Goal: Book appointment/travel/reservation

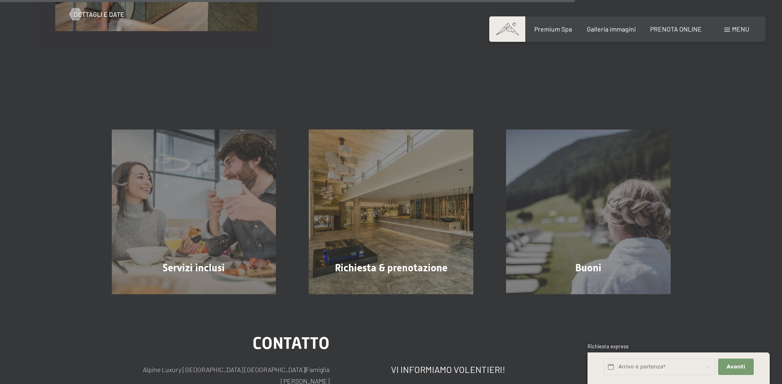
scroll to position [737, 0]
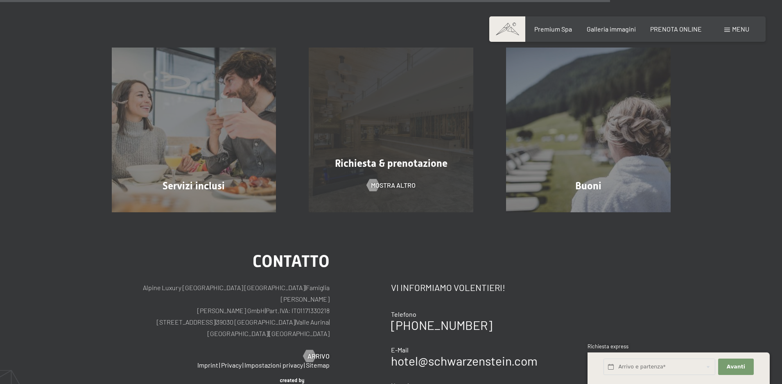
click at [428, 183] on div "Richiesta & prenotazione mostra altro" at bounding box center [390, 129] width 197 height 165
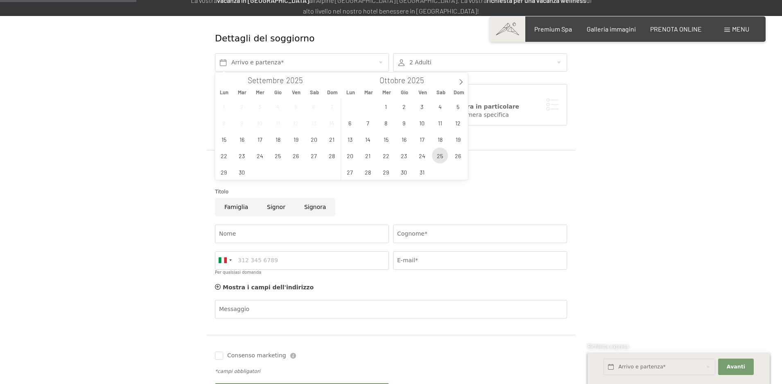
click at [438, 151] on span "25" at bounding box center [440, 155] width 16 height 16
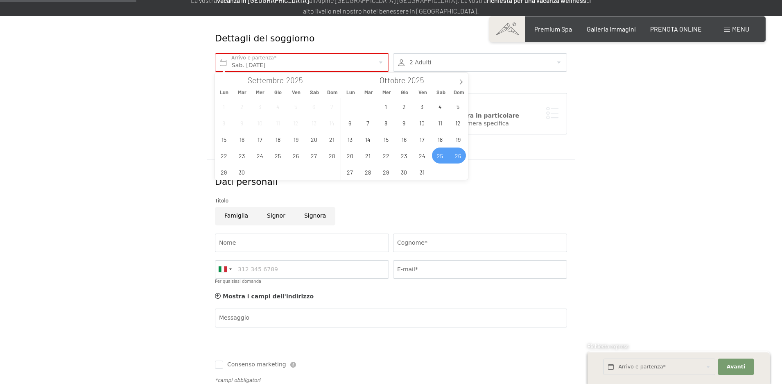
click at [456, 153] on span "26" at bounding box center [458, 155] width 16 height 16
type input "Sab. [DATE] - Dom. [DATE]"
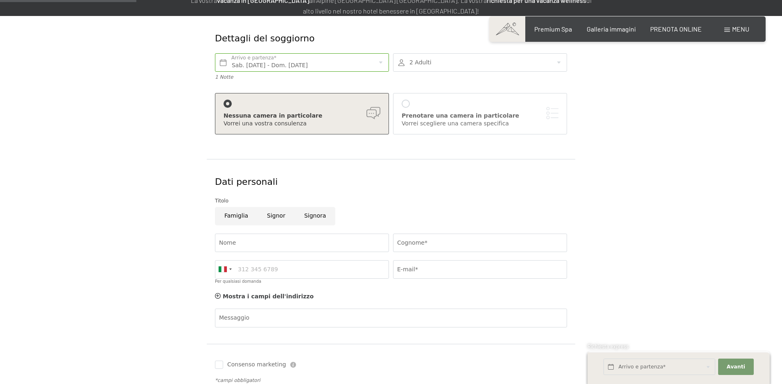
click at [431, 67] on div at bounding box center [480, 62] width 174 height 18
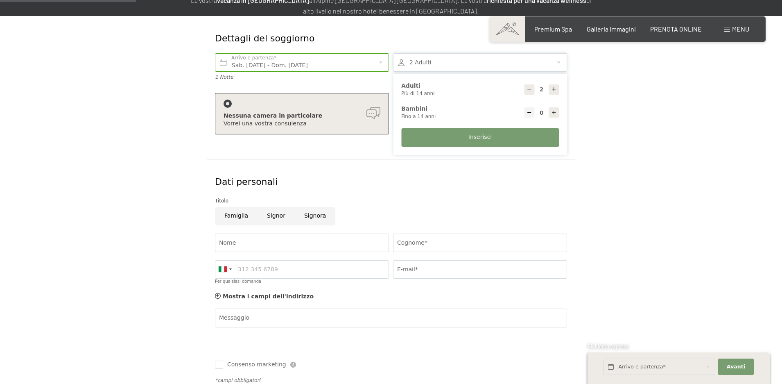
click at [555, 90] on icon at bounding box center [554, 89] width 6 height 6
type input "4"
click at [550, 112] on div at bounding box center [554, 112] width 10 height 10
type input "1"
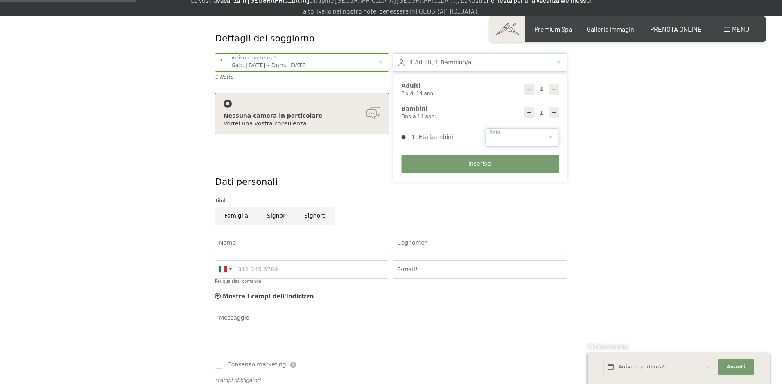
click at [538, 134] on select "0 1 2 3 4 5 6 7 8 9 10 11 12 13 14" at bounding box center [522, 137] width 74 height 18
select select "2"
click at [485, 128] on select "0 1 2 3 4 5 6 7 8 9 10 11 12 13 14" at bounding box center [522, 137] width 74 height 18
click at [493, 163] on button "Inserisci" at bounding box center [480, 164] width 158 height 18
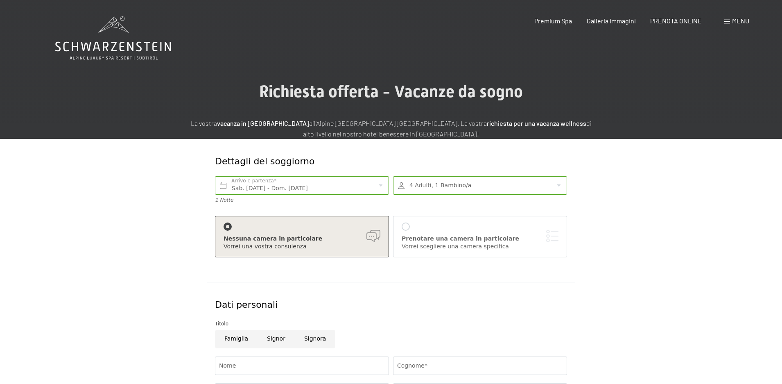
click at [69, 34] on icon at bounding box center [113, 38] width 116 height 44
